Goal: Task Accomplishment & Management: Use online tool/utility

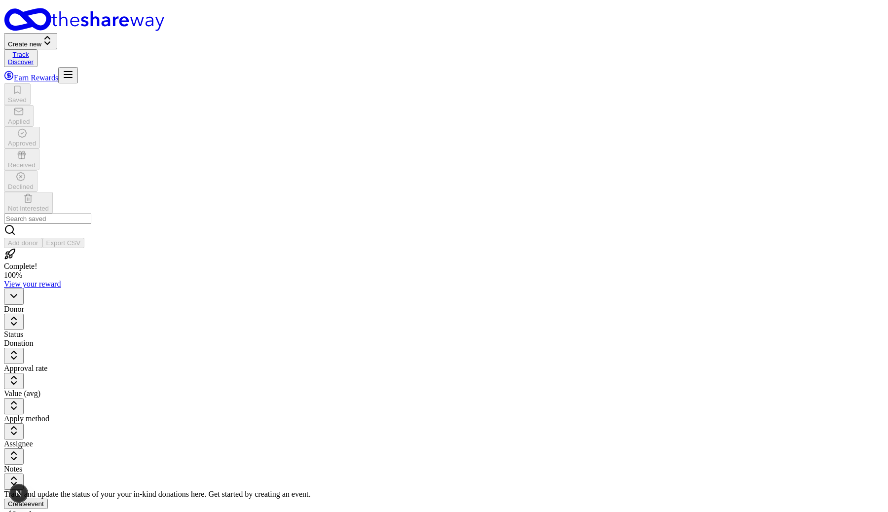
click at [57, 33] on button "Create new" at bounding box center [30, 41] width 53 height 16
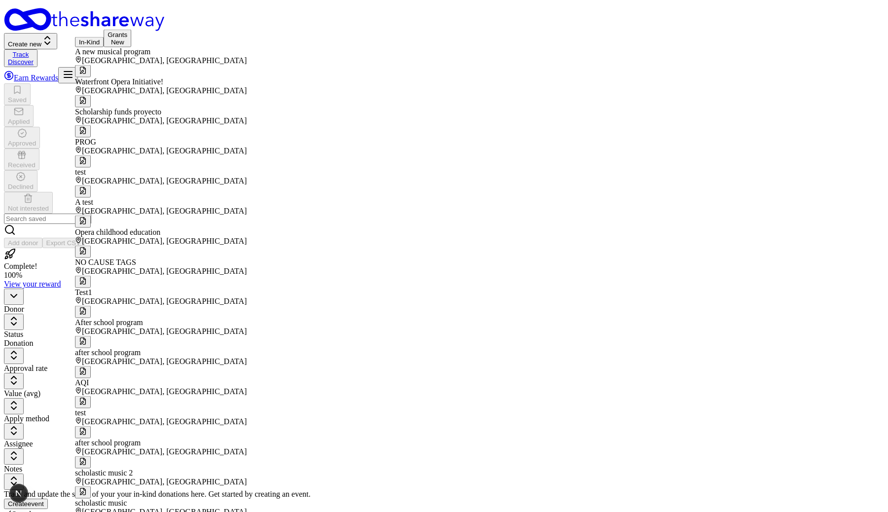
click at [104, 46] on button "In-Kind" at bounding box center [89, 42] width 29 height 10
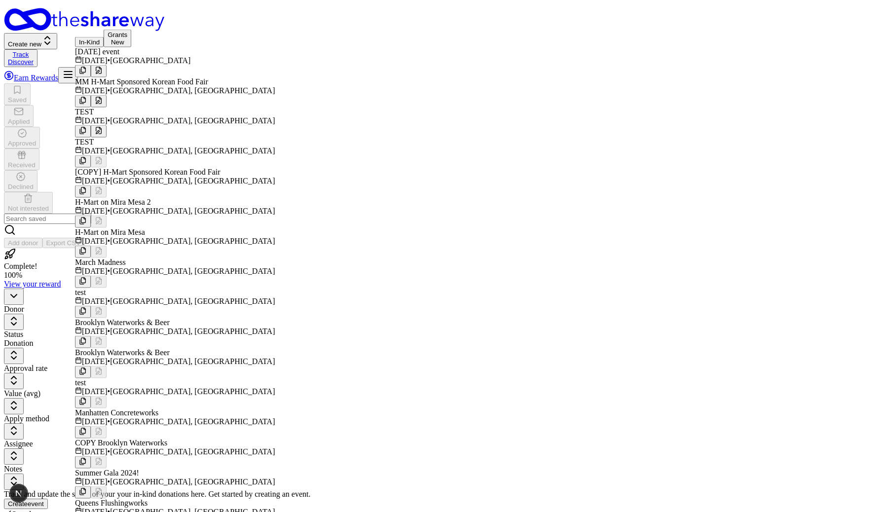
click at [114, 56] on div "[DATE] event" at bounding box center [209, 51] width 269 height 9
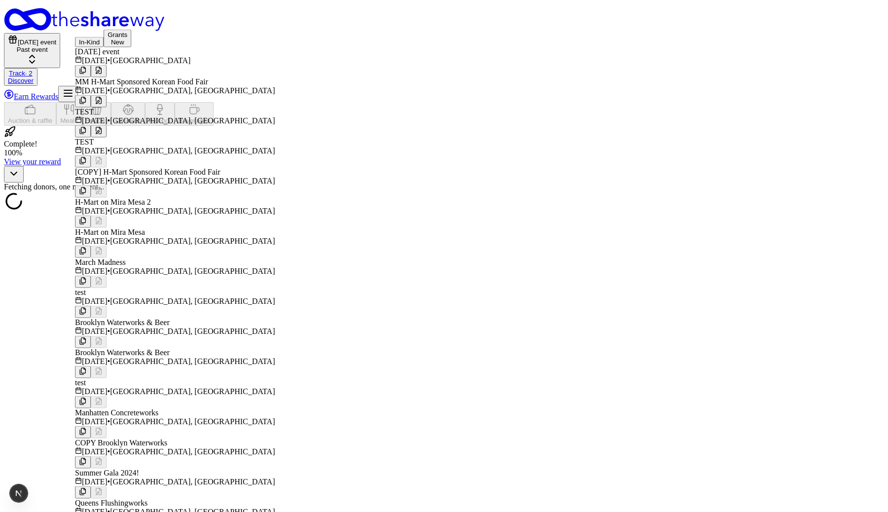
click at [34, 70] on div "Track · 2" at bounding box center [21, 73] width 26 height 7
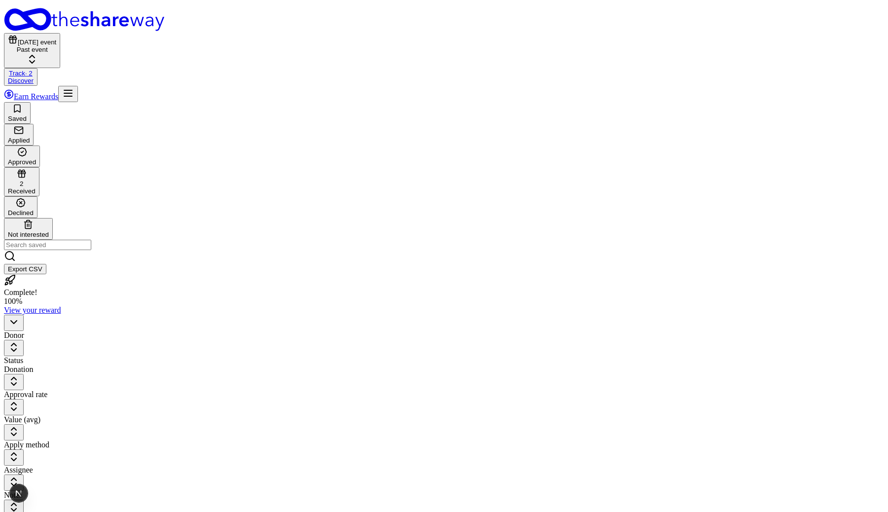
scroll to position [0, 0]
click at [36, 168] on div "2" at bounding box center [22, 177] width 28 height 19
click at [36, 166] on div "Approved" at bounding box center [22, 169] width 28 height 7
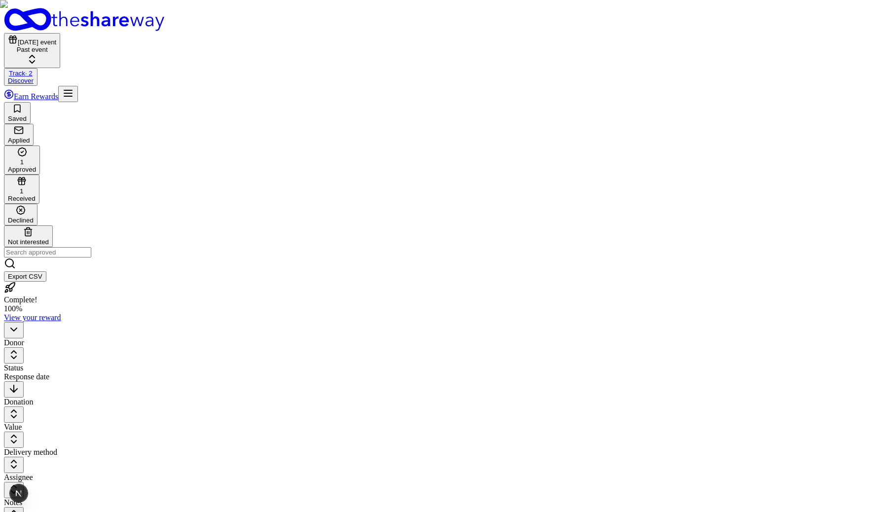
click at [25, 180] on rect "button" at bounding box center [21, 180] width 7 height 1
click at [36, 176] on div "1" at bounding box center [22, 185] width 28 height 19
click at [36, 147] on div "1 Approved" at bounding box center [22, 160] width 28 height 26
click at [151, 102] on div "Saved Applied 1 Approved 1 Received Declined Not interested" at bounding box center [444, 174] width 880 height 145
click at [36, 176] on div "1 Received" at bounding box center [22, 189] width 28 height 26
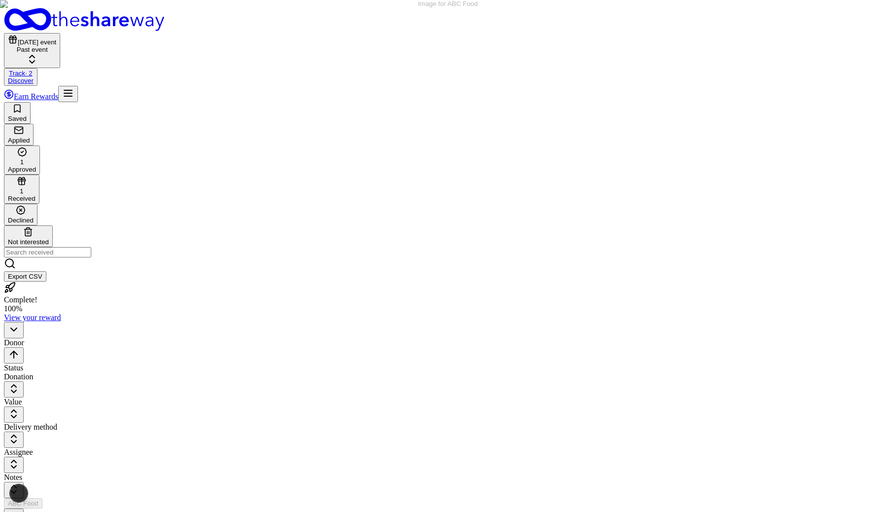
click at [24, 509] on button "button" at bounding box center [14, 517] width 20 height 16
click at [162, 170] on div "View winners" at bounding box center [148, 163] width 73 height 14
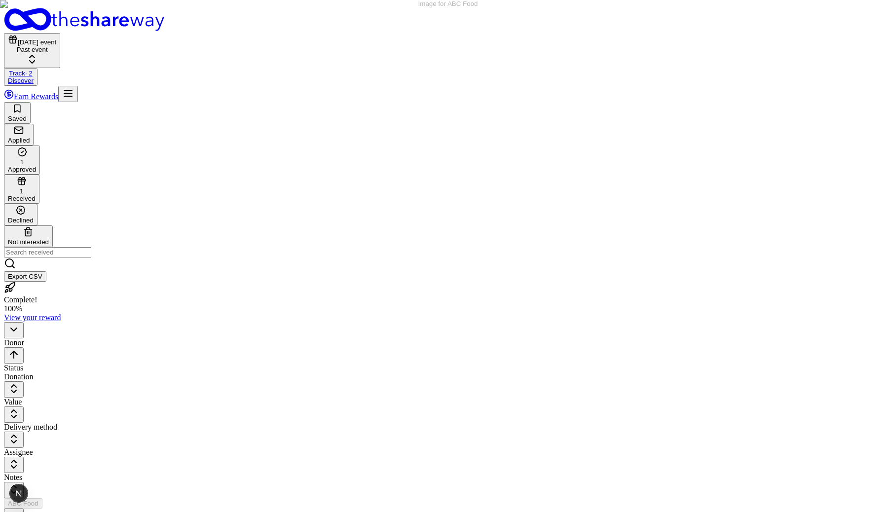
click at [36, 158] on div "1" at bounding box center [22, 161] width 28 height 7
